Goal: Information Seeking & Learning: Learn about a topic

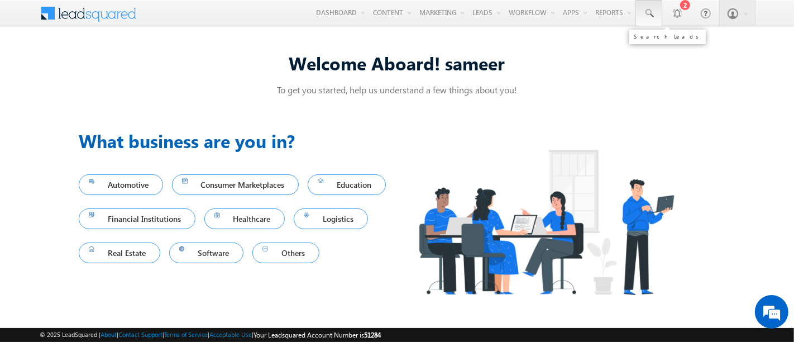
click at [647, 15] on span at bounding box center [648, 13] width 11 height 11
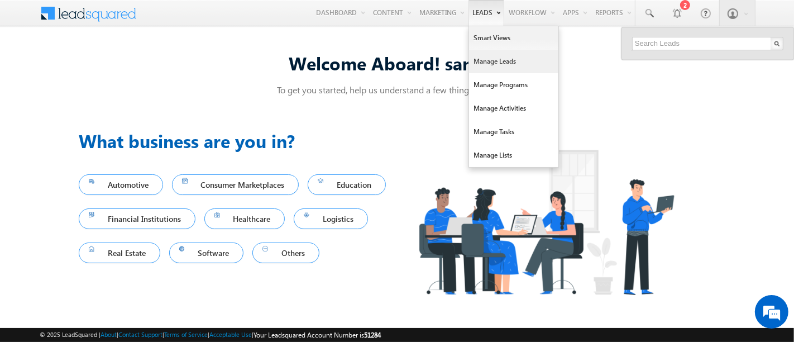
click at [489, 65] on link "Manage Leads" at bounding box center [513, 61] width 89 height 23
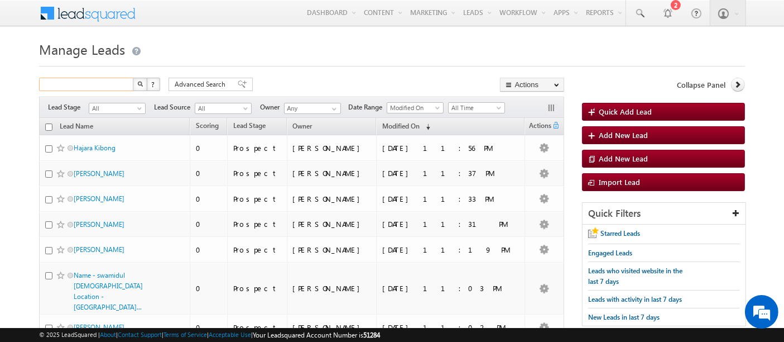
click at [94, 85] on input "text" at bounding box center [86, 84] width 95 height 13
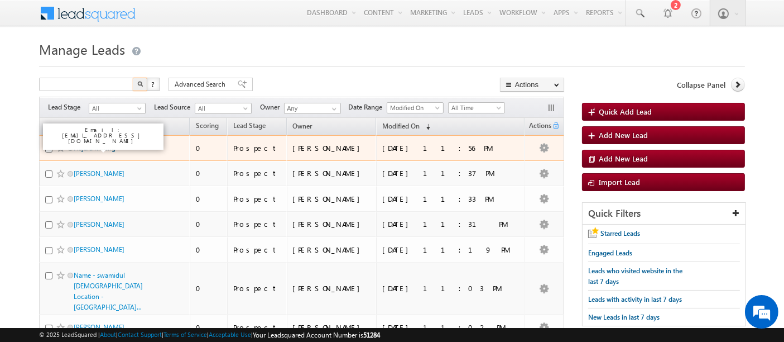
type input "Search Leads"
click at [96, 147] on link "Hajara Kibong" at bounding box center [95, 147] width 42 height 8
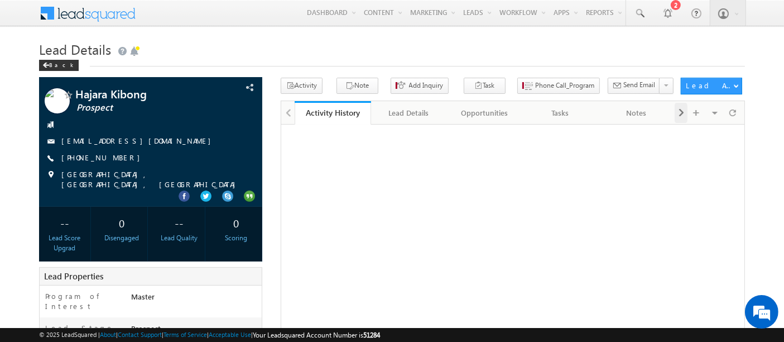
click at [679, 111] on span at bounding box center [681, 113] width 7 height 20
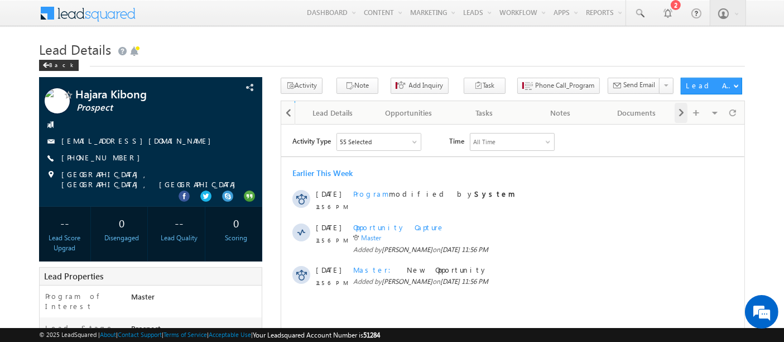
click at [679, 111] on span at bounding box center [681, 113] width 7 height 20
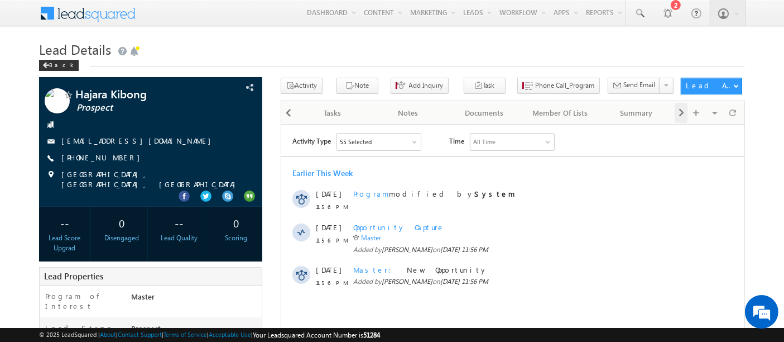
click at [679, 111] on span at bounding box center [681, 113] width 7 height 20
click at [679, 111] on div "Visible Tabs Activity History Default Lead Details Default Opportunities Defaul…" at bounding box center [708, 112] width 67 height 22
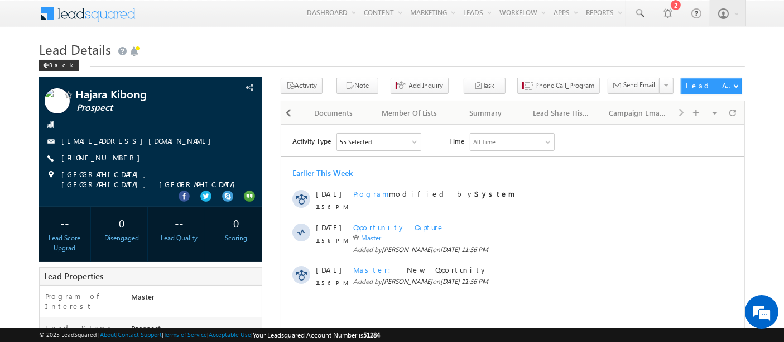
click at [684, 113] on div "Visible Tabs Activity History Default Lead Details Default Opportunities Defaul…" at bounding box center [708, 112] width 67 height 22
click at [294, 114] on div at bounding box center [288, 113] width 12 height 20
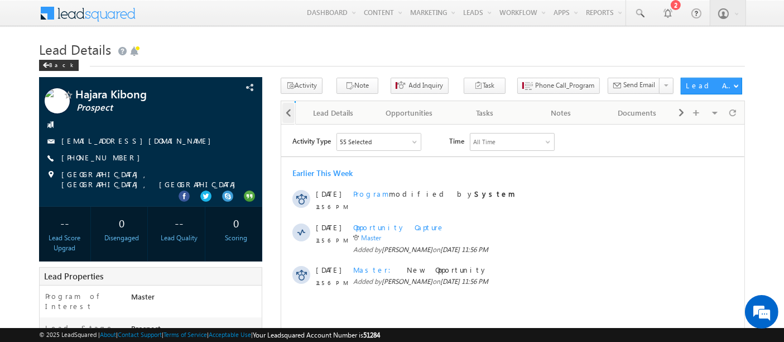
click at [294, 114] on div at bounding box center [288, 113] width 12 height 20
click at [294, 114] on div at bounding box center [288, 112] width 14 height 22
click at [679, 116] on span at bounding box center [681, 113] width 7 height 20
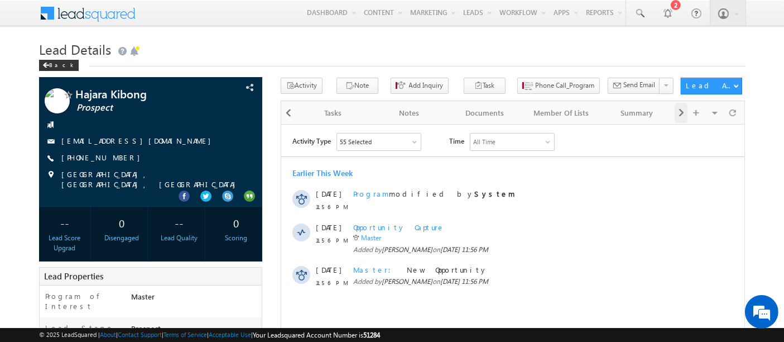
click at [679, 116] on span at bounding box center [681, 113] width 7 height 20
click at [679, 116] on div "Visible Tabs Activity History Default Lead Details Default Opportunities Defaul…" at bounding box center [708, 112] width 67 height 22
click at [289, 113] on span at bounding box center [288, 113] width 7 height 20
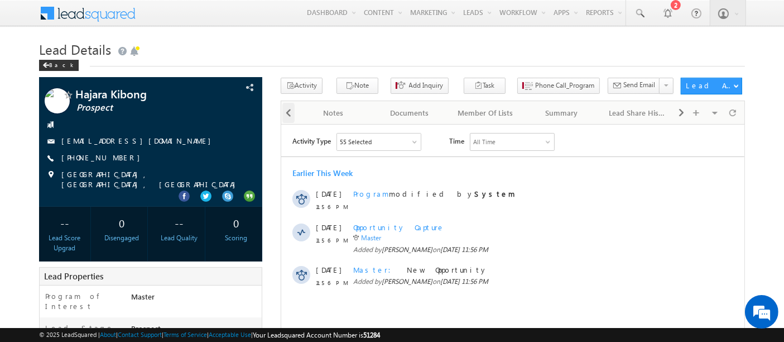
click at [289, 113] on span at bounding box center [288, 113] width 7 height 20
click at [289, 113] on div at bounding box center [288, 112] width 14 height 22
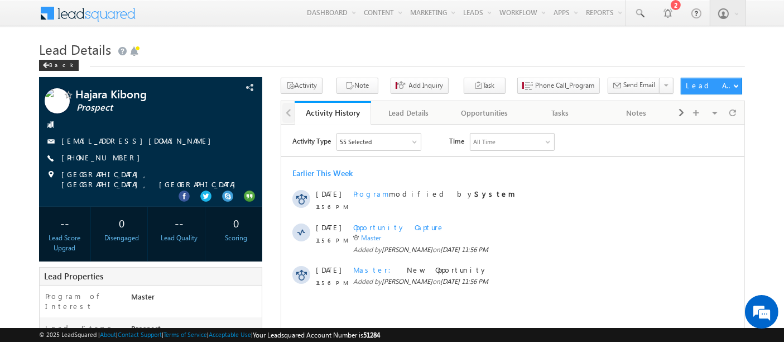
click at [289, 113] on div at bounding box center [288, 112] width 14 height 22
click at [680, 114] on span at bounding box center [681, 113] width 7 height 20
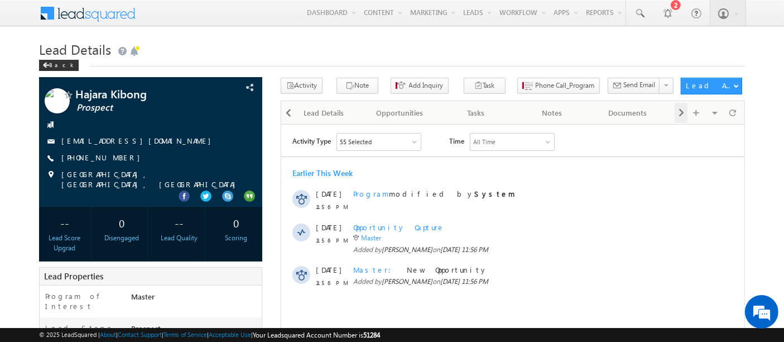
click at [680, 114] on span at bounding box center [681, 113] width 7 height 20
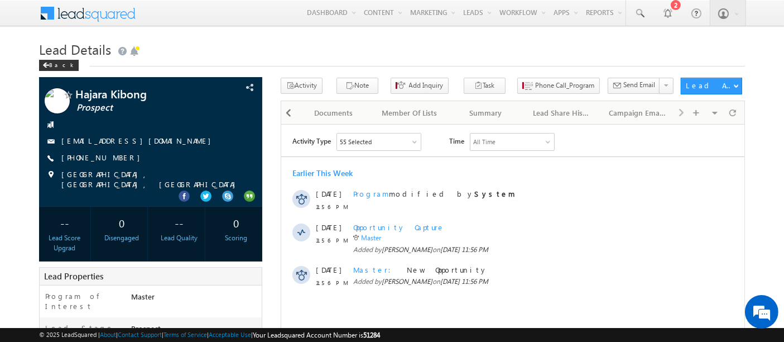
drag, startPoint x: 961, startPoint y: 238, endPoint x: 410, endPoint y: 173, distance: 554.2
click at [410, 173] on div "Earlier This Week" at bounding box center [512, 172] width 463 height 10
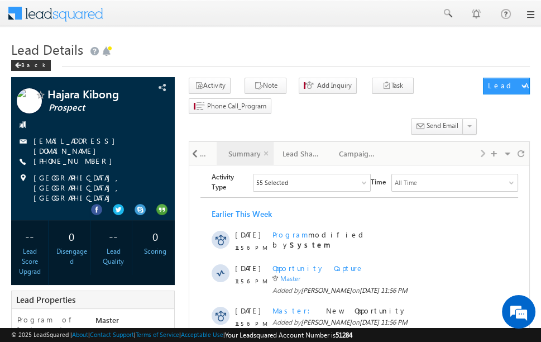
click at [238, 157] on div "Summary" at bounding box center [243, 153] width 37 height 13
click at [238, 157] on div "Summary" at bounding box center [245, 153] width 40 height 11
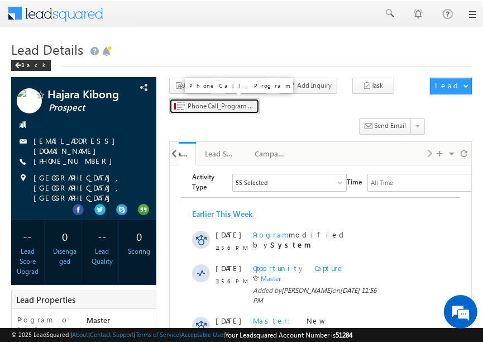
click at [241, 109] on span "Phone Call_Program <iframe src="https://dev-abroadssr-v2.upgrad.dev/study-abroa…" at bounding box center [221, 106] width 67 height 10
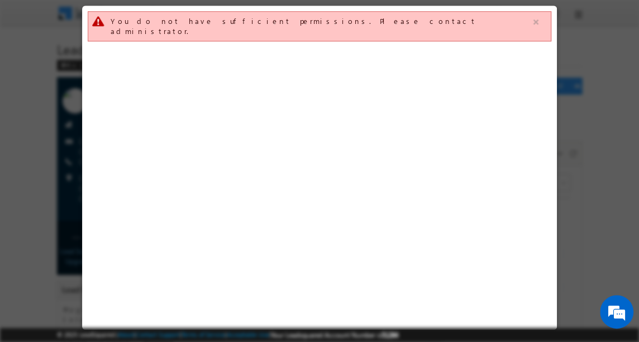
click at [537, 28] on button "button" at bounding box center [536, 22] width 14 height 14
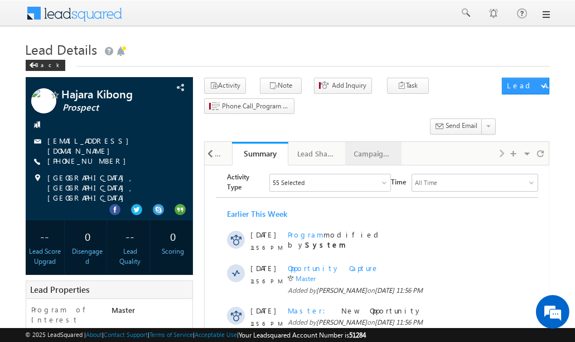
click at [373, 151] on div "Campaign Emails" at bounding box center [372, 153] width 37 height 13
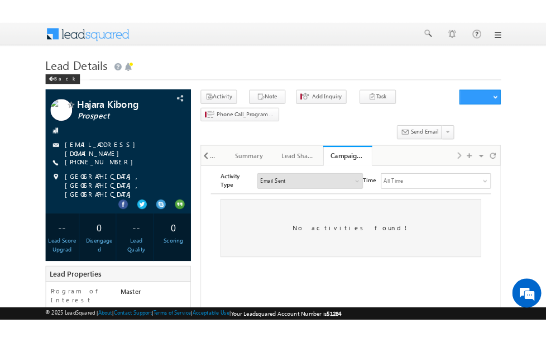
scroll to position [30, 0]
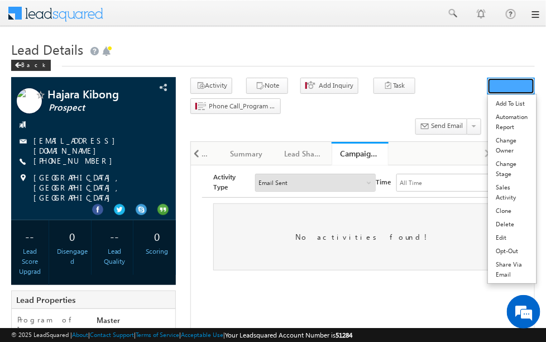
click at [491, 88] on button "button" at bounding box center [510, 86] width 47 height 17
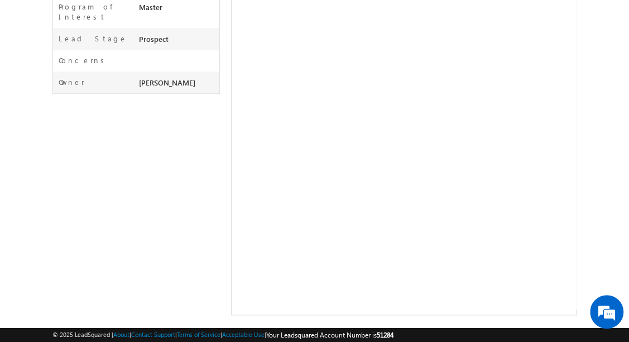
scroll to position [0, 0]
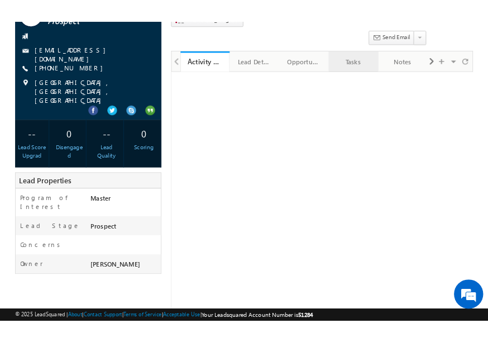
scroll to position [129, 0]
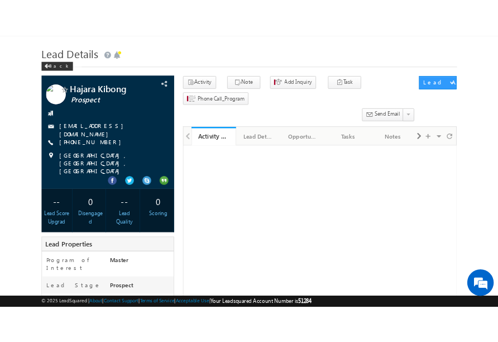
scroll to position [1, 0]
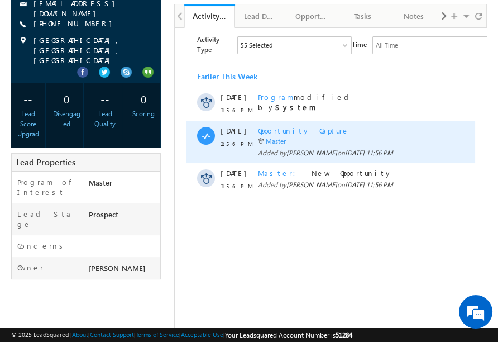
scroll to position [19, 0]
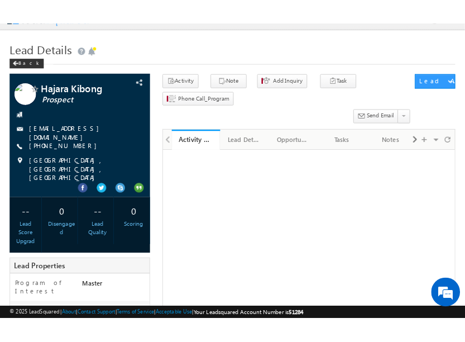
scroll to position [92, 0]
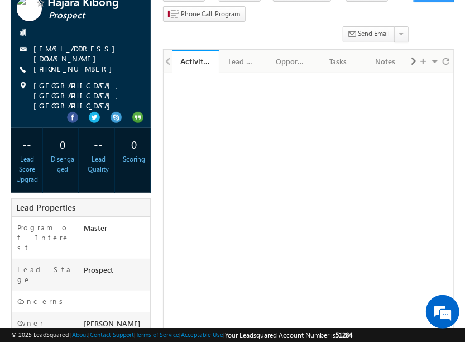
scroll to position [104, 0]
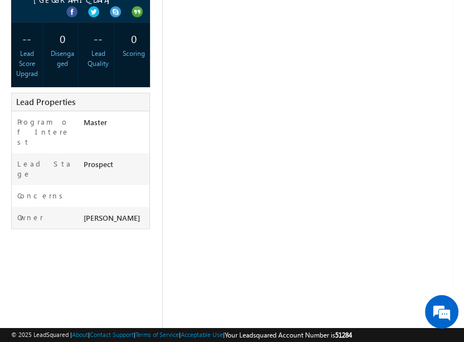
scroll to position [102, 0]
